Goal: Book appointment/travel/reservation

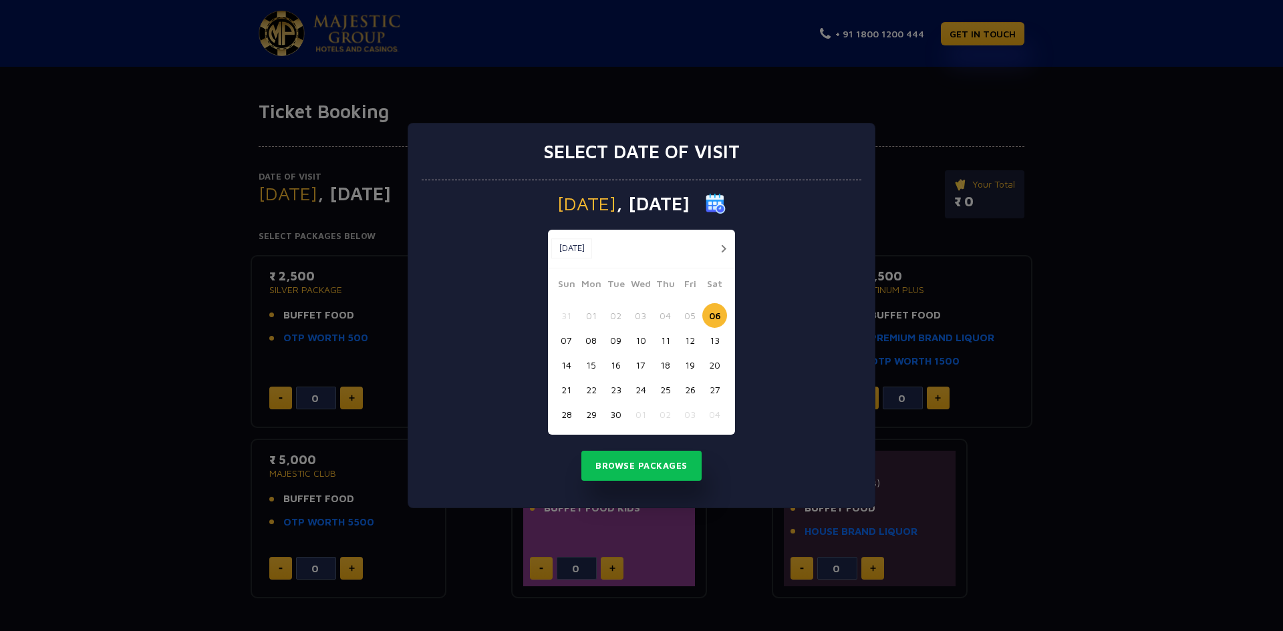
click at [639, 347] on button "10" at bounding box center [640, 340] width 25 height 25
click at [719, 313] on button "06" at bounding box center [714, 315] width 25 height 25
click at [651, 464] on button "Browse Packages" at bounding box center [641, 466] width 120 height 31
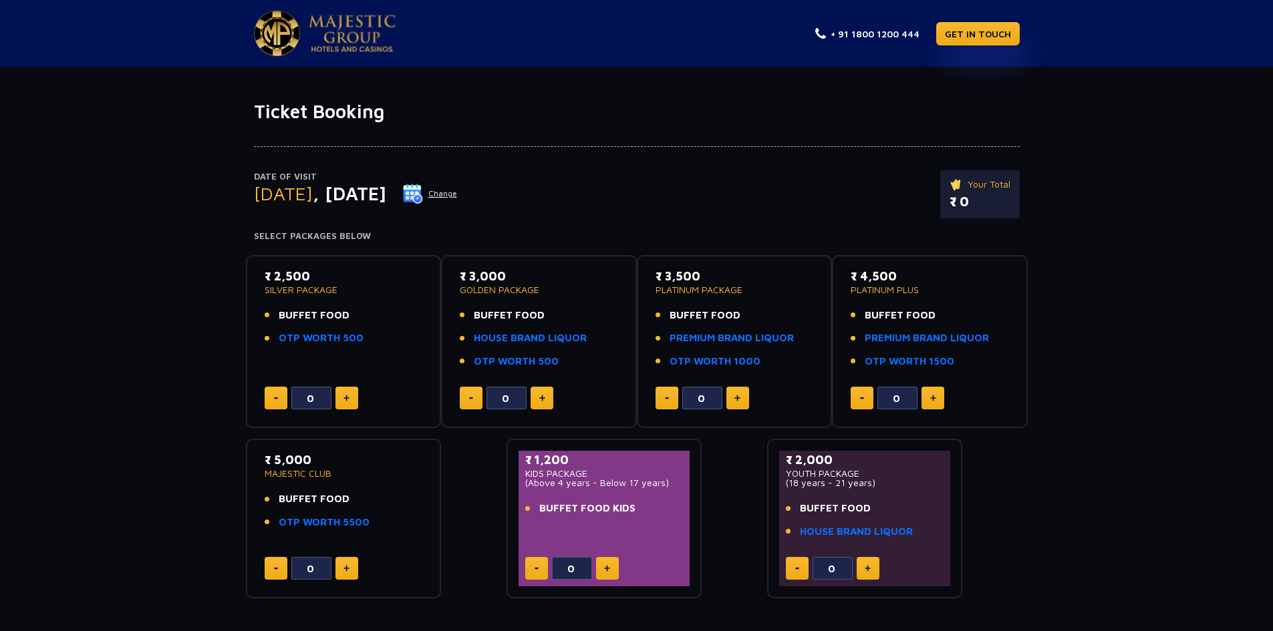
click at [347, 404] on button at bounding box center [346, 398] width 23 height 23
click at [348, 398] on img at bounding box center [346, 398] width 6 height 7
click at [275, 396] on button at bounding box center [276, 398] width 23 height 23
click at [276, 396] on button at bounding box center [276, 398] width 23 height 23
type input "0"
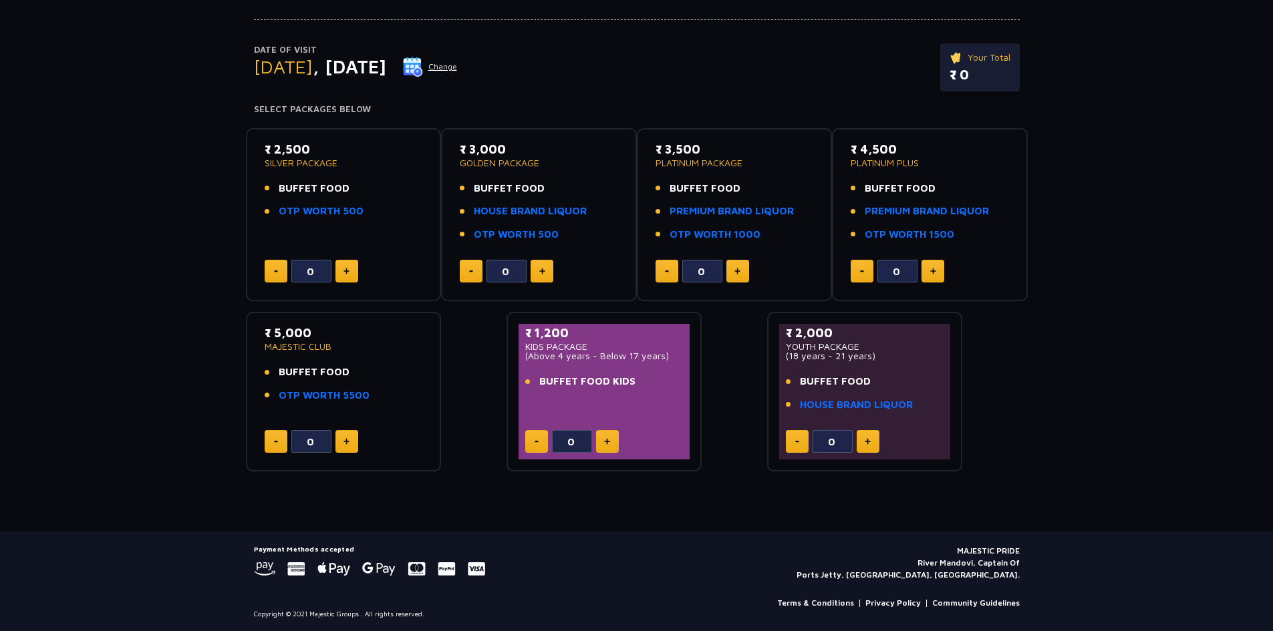
scroll to position [128, 0]
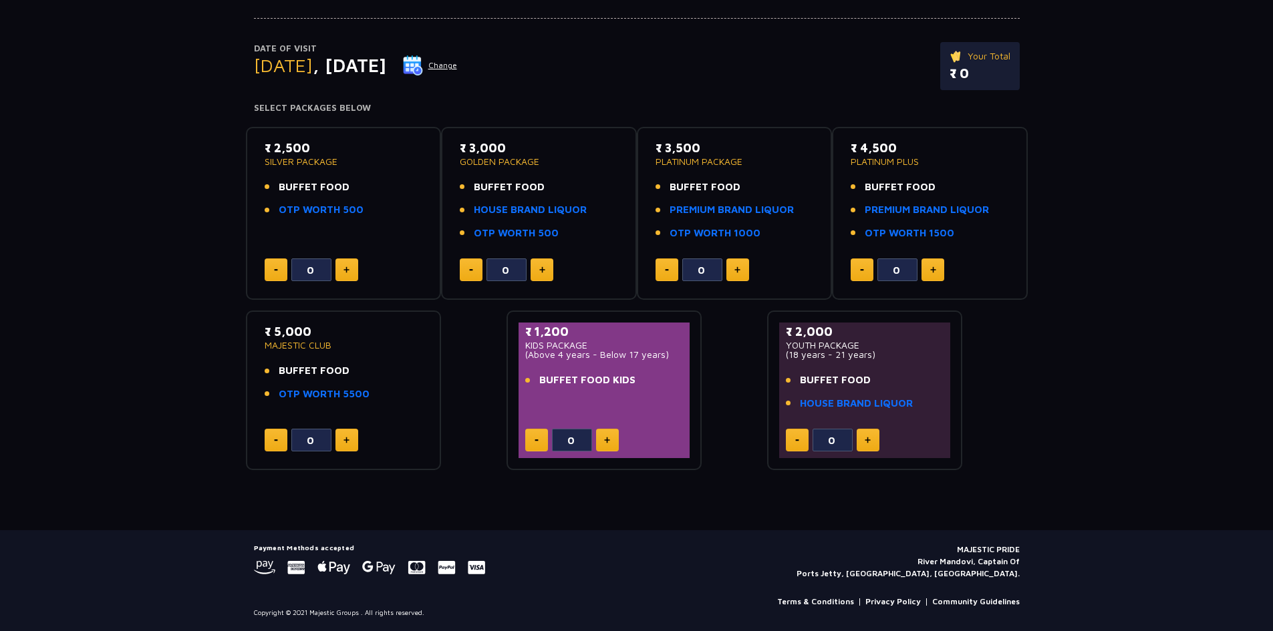
click at [617, 451] on div "₹ 1,200 KIDS PACKAGE (Above 4 years - Below 17 years) BUFFET FOOD KIDS 0" at bounding box center [604, 391] width 172 height 136
click at [616, 445] on button at bounding box center [607, 440] width 23 height 23
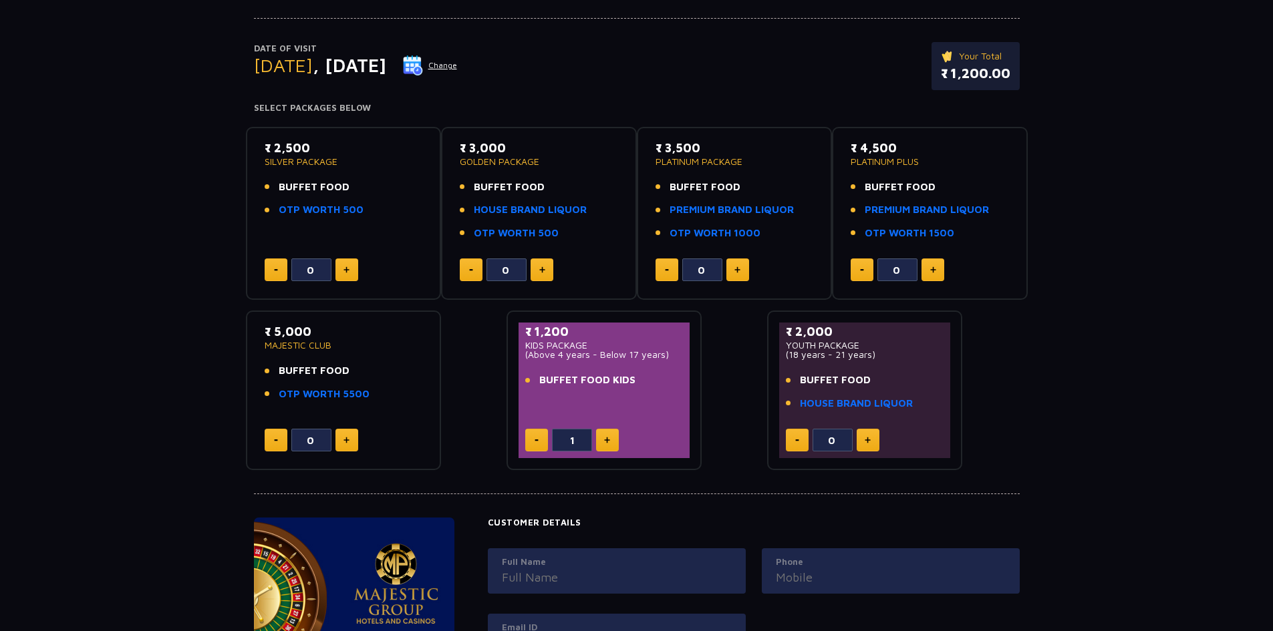
click at [612, 442] on button at bounding box center [607, 440] width 23 height 23
click at [611, 441] on button at bounding box center [607, 440] width 23 height 23
click at [529, 441] on button at bounding box center [536, 440] width 23 height 23
click at [529, 440] on button at bounding box center [536, 440] width 23 height 23
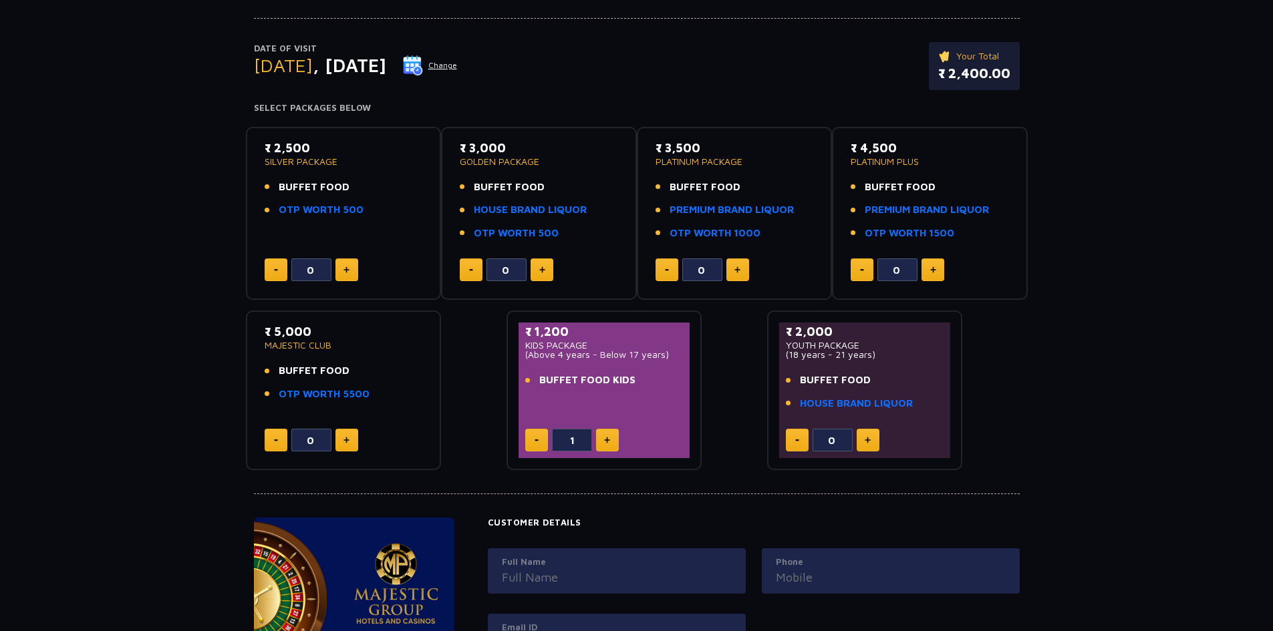
type input "0"
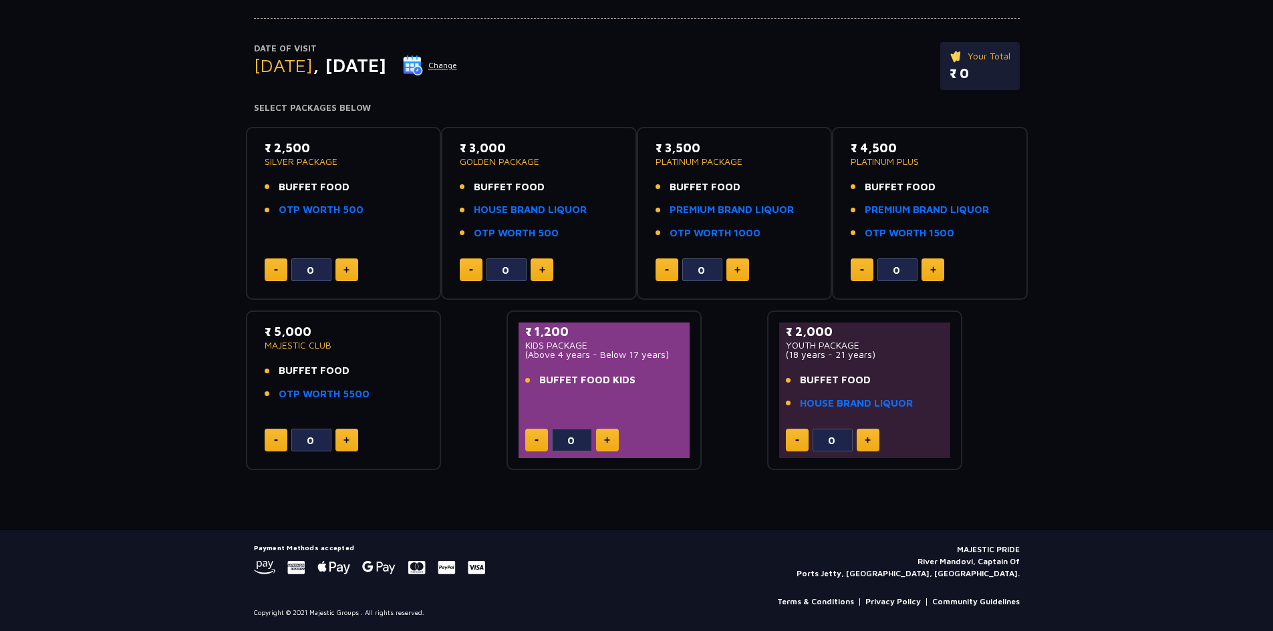
click at [529, 440] on button at bounding box center [536, 440] width 23 height 23
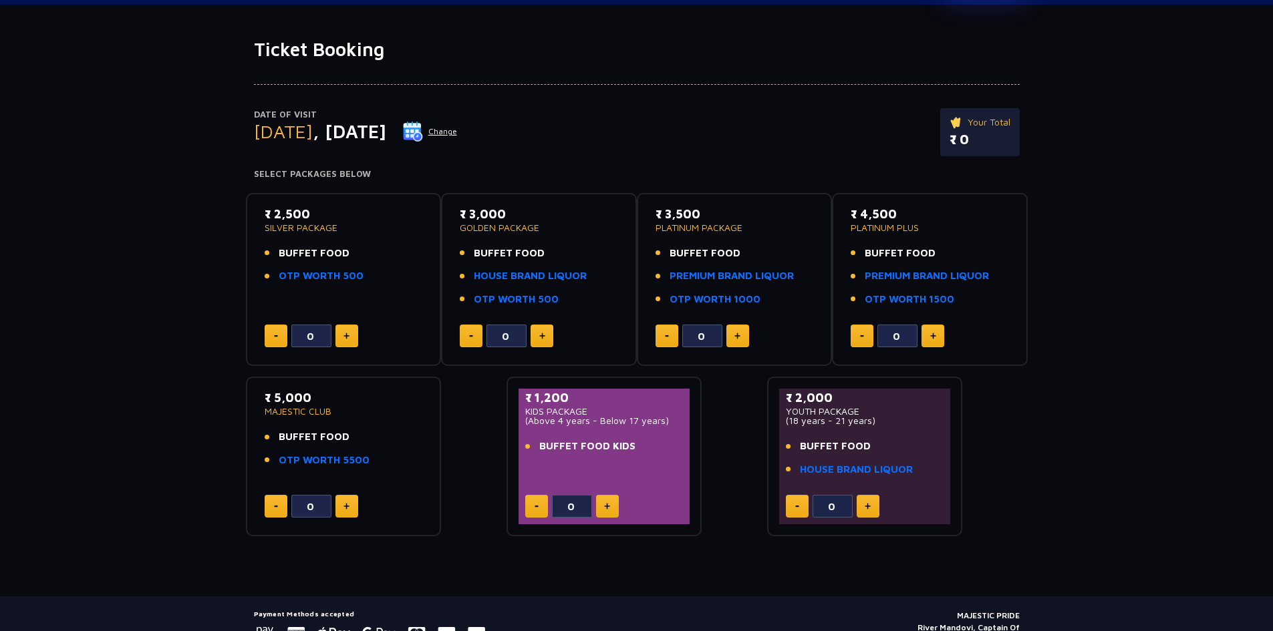
scroll to position [0, 0]
